Goal: Task Accomplishment & Management: Manage account settings

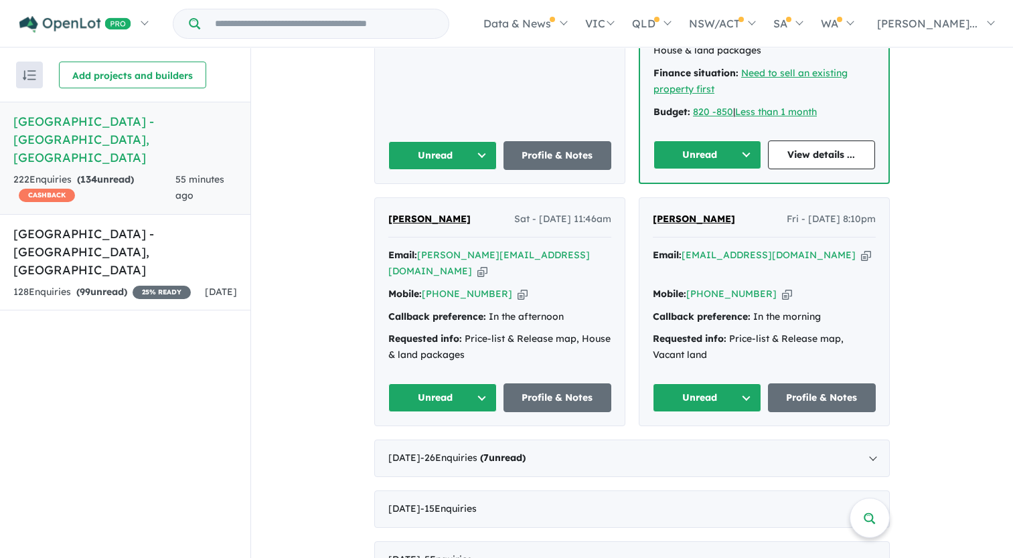
scroll to position [1205, 0]
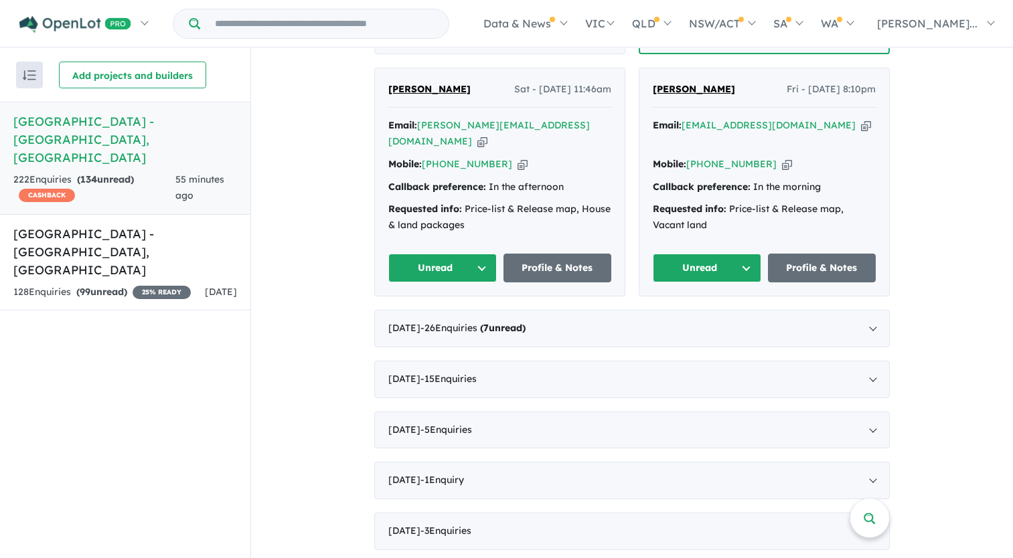
click at [473, 254] on button "Unread" at bounding box center [442, 268] width 108 height 29
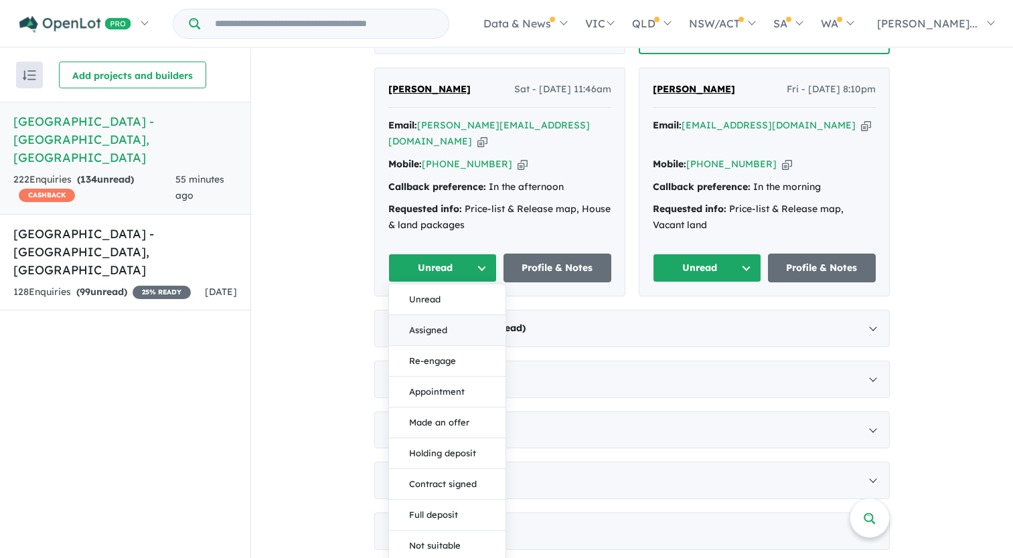
click at [425, 315] on button "Assigned" at bounding box center [447, 330] width 117 height 31
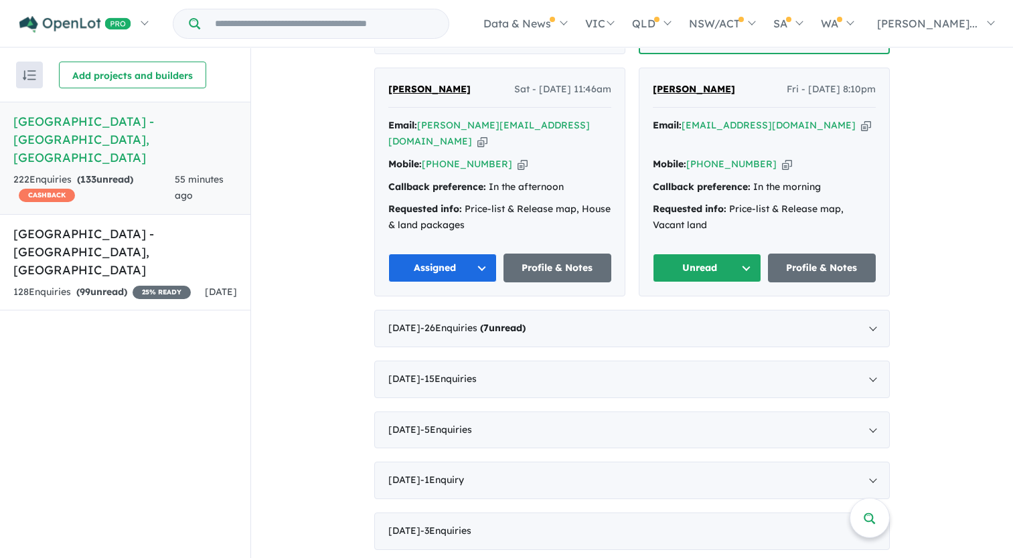
click at [698, 254] on button "Unread" at bounding box center [707, 268] width 108 height 29
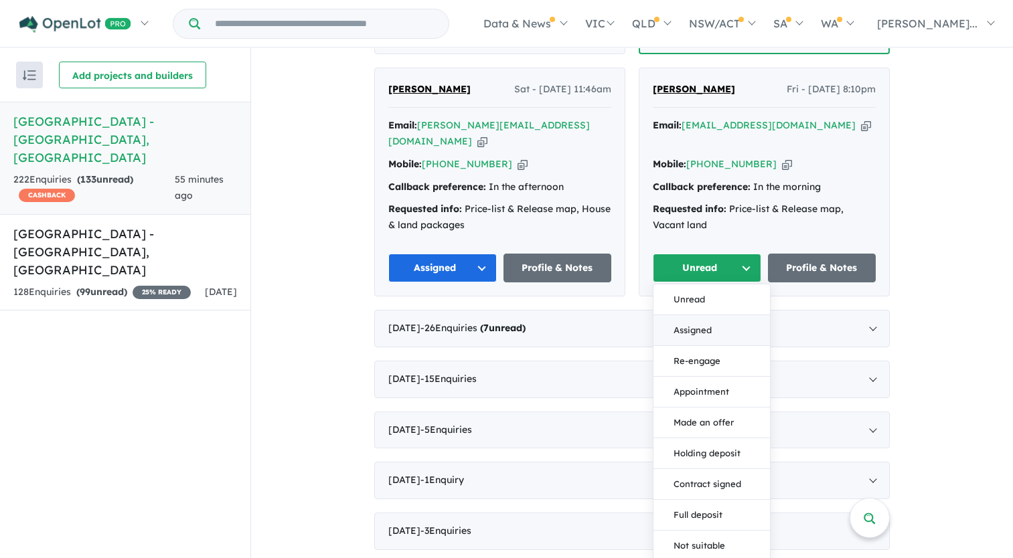
click at [695, 315] on button "Assigned" at bounding box center [711, 330] width 117 height 31
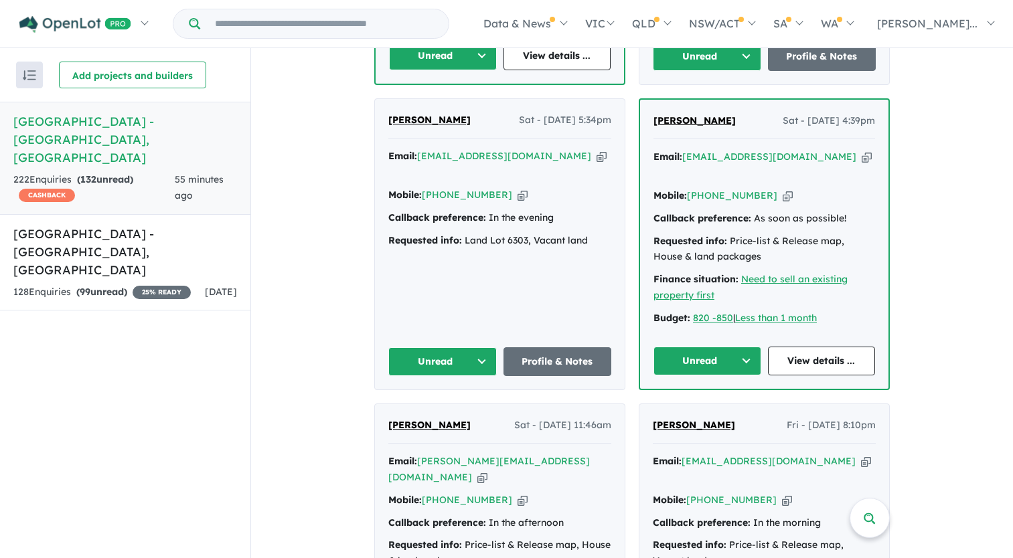
scroll to position [803, 0]
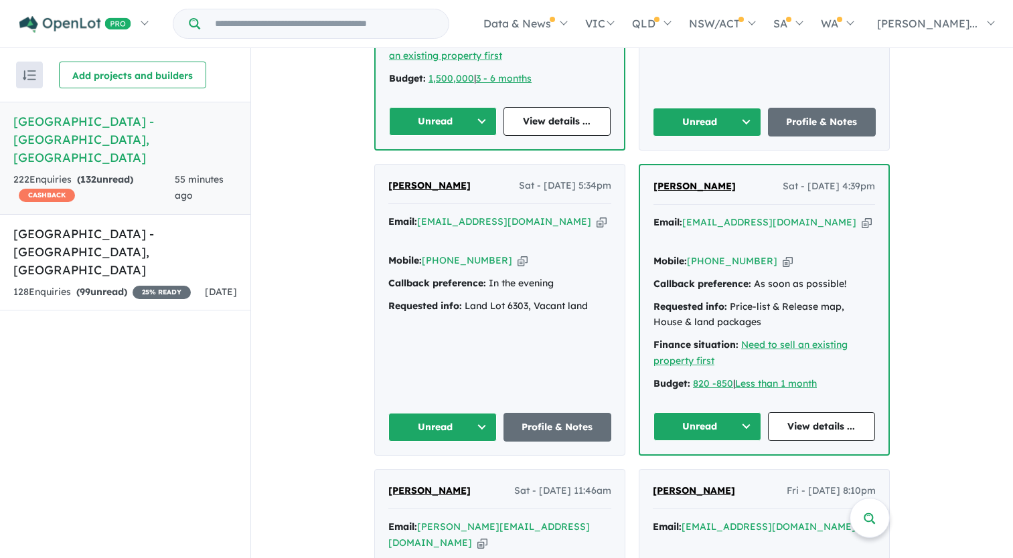
click at [467, 413] on button "Unread" at bounding box center [442, 427] width 108 height 29
click at [425, 475] on button "Assigned" at bounding box center [447, 490] width 117 height 31
click at [691, 412] on button "Unread" at bounding box center [707, 426] width 108 height 29
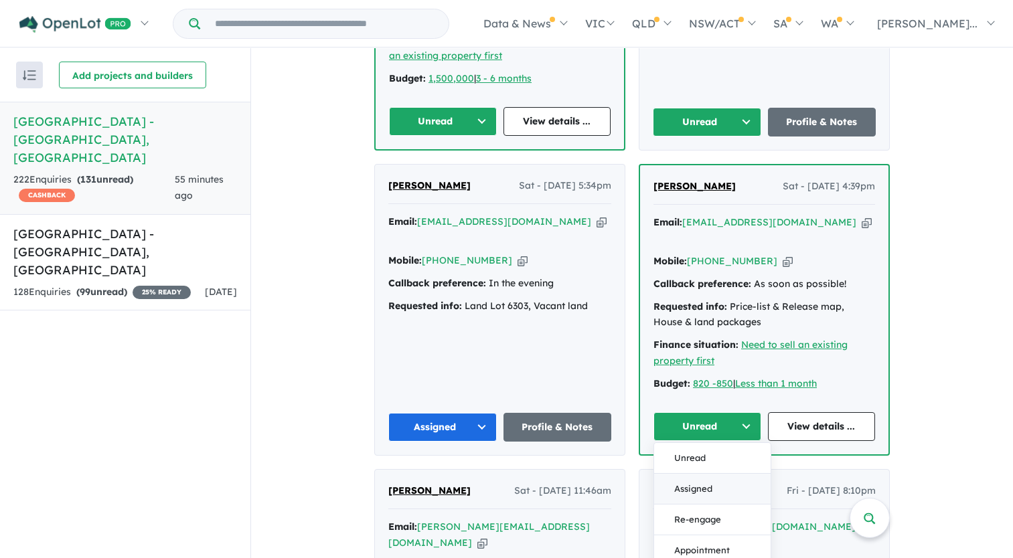
click at [694, 474] on button "Assigned" at bounding box center [712, 489] width 117 height 31
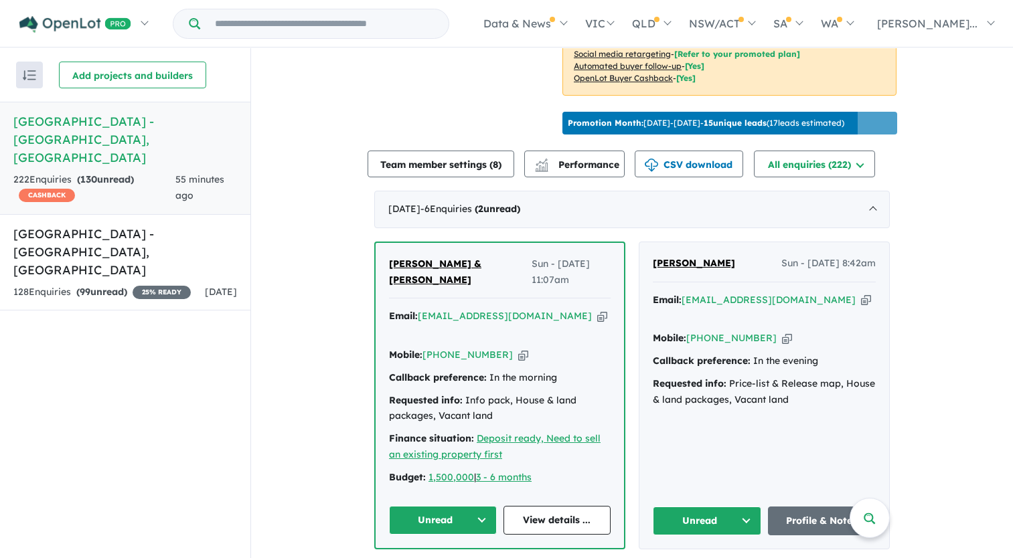
scroll to position [402, 0]
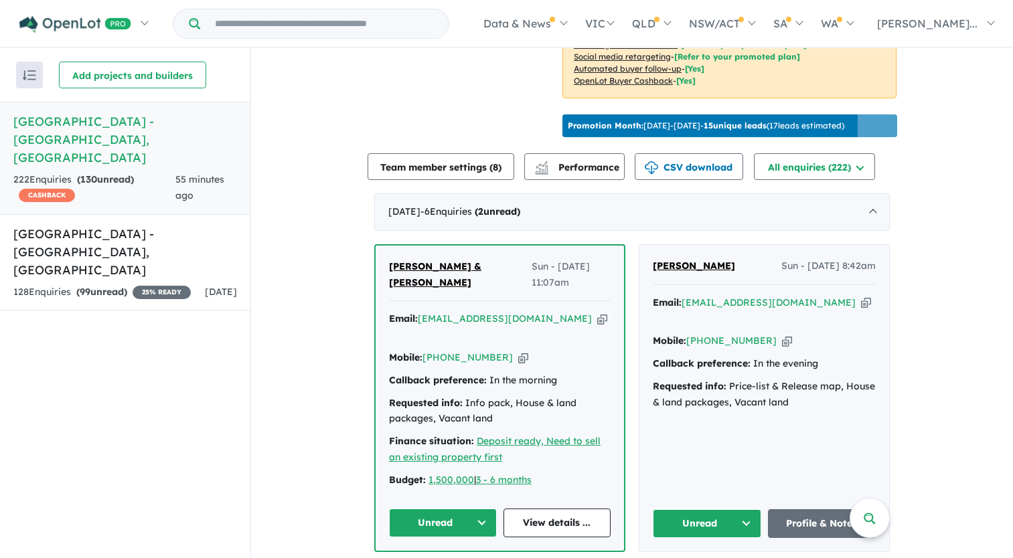
click at [743, 520] on button "Unread" at bounding box center [707, 524] width 108 height 29
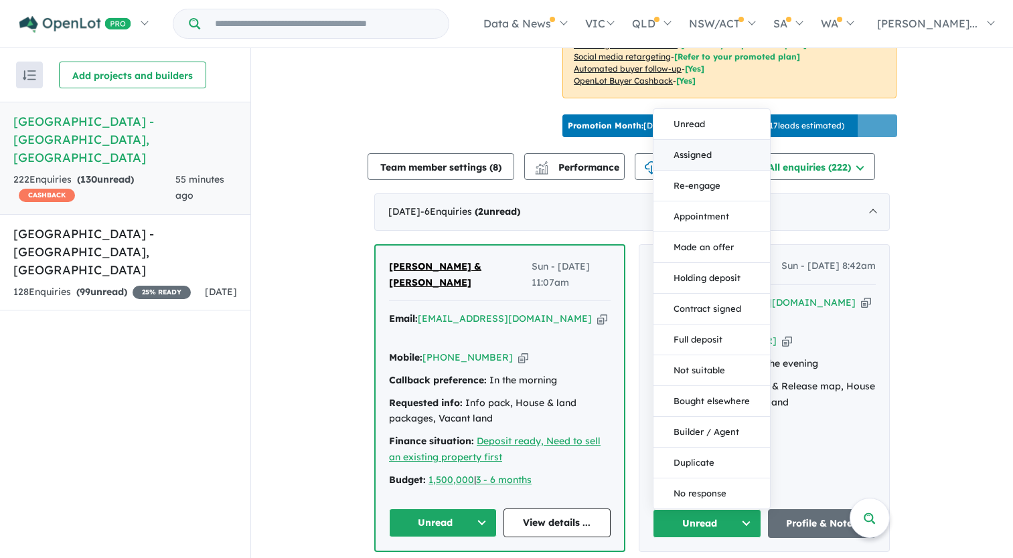
click at [684, 151] on button "Assigned" at bounding box center [711, 155] width 117 height 31
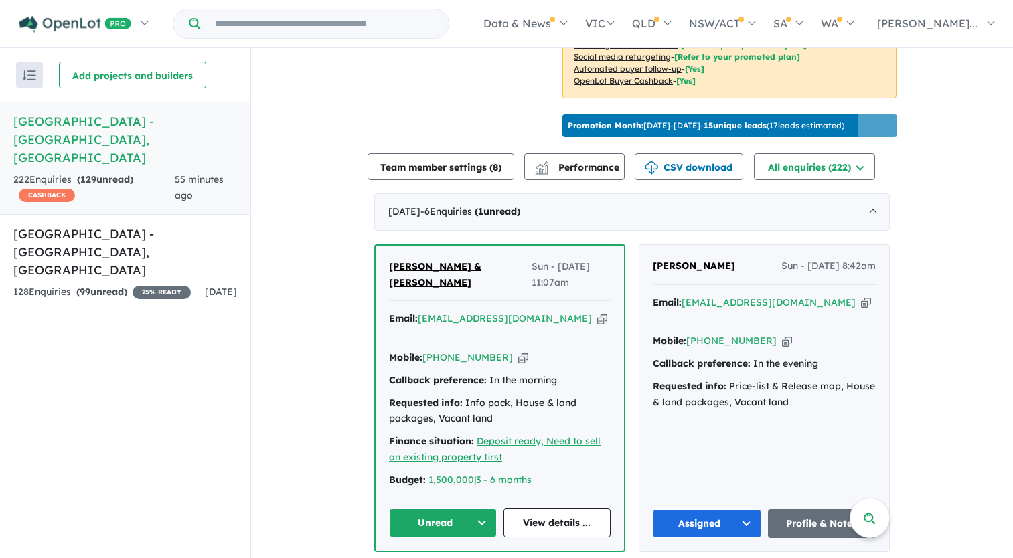
click at [447, 516] on button "Unread" at bounding box center [443, 523] width 108 height 29
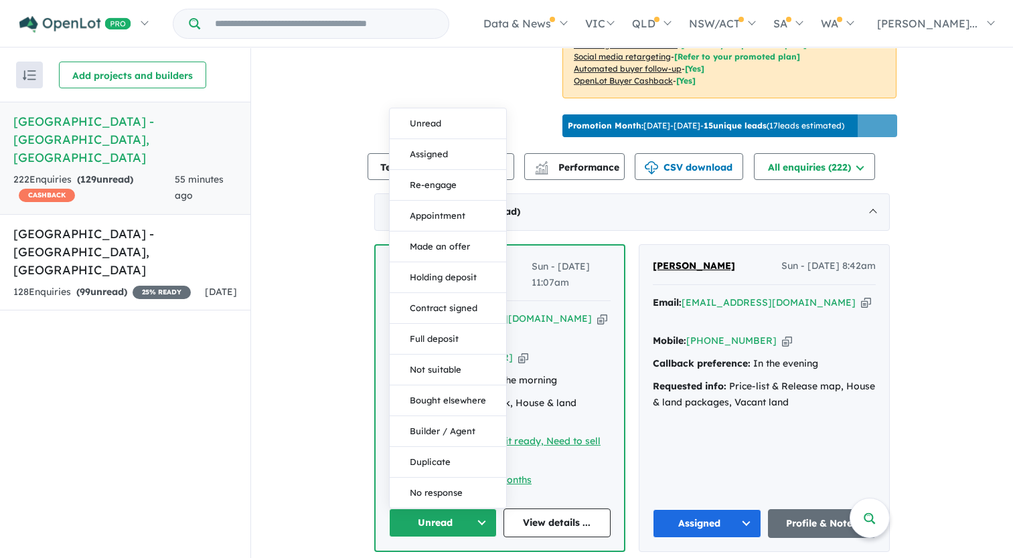
click at [582, 464] on div "Email: [EMAIL_ADDRESS][DOMAIN_NAME] Copied! Mobile: [PHONE_NUMBER] Copied! Call…" at bounding box center [500, 402] width 222 height 183
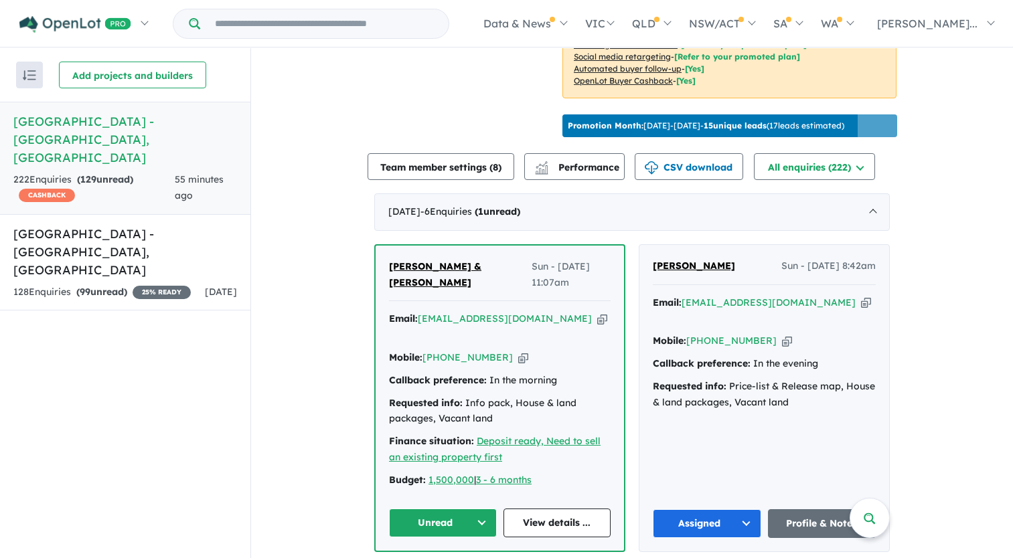
click at [479, 512] on button "Unread" at bounding box center [443, 523] width 108 height 29
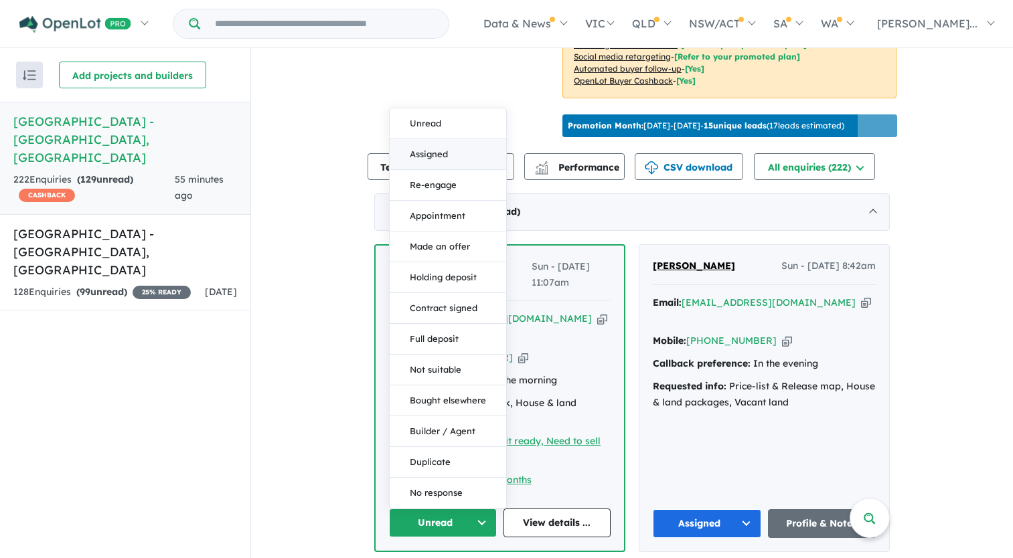
click at [418, 148] on button "Assigned" at bounding box center [448, 154] width 117 height 31
